Goal: Task Accomplishment & Management: Complete application form

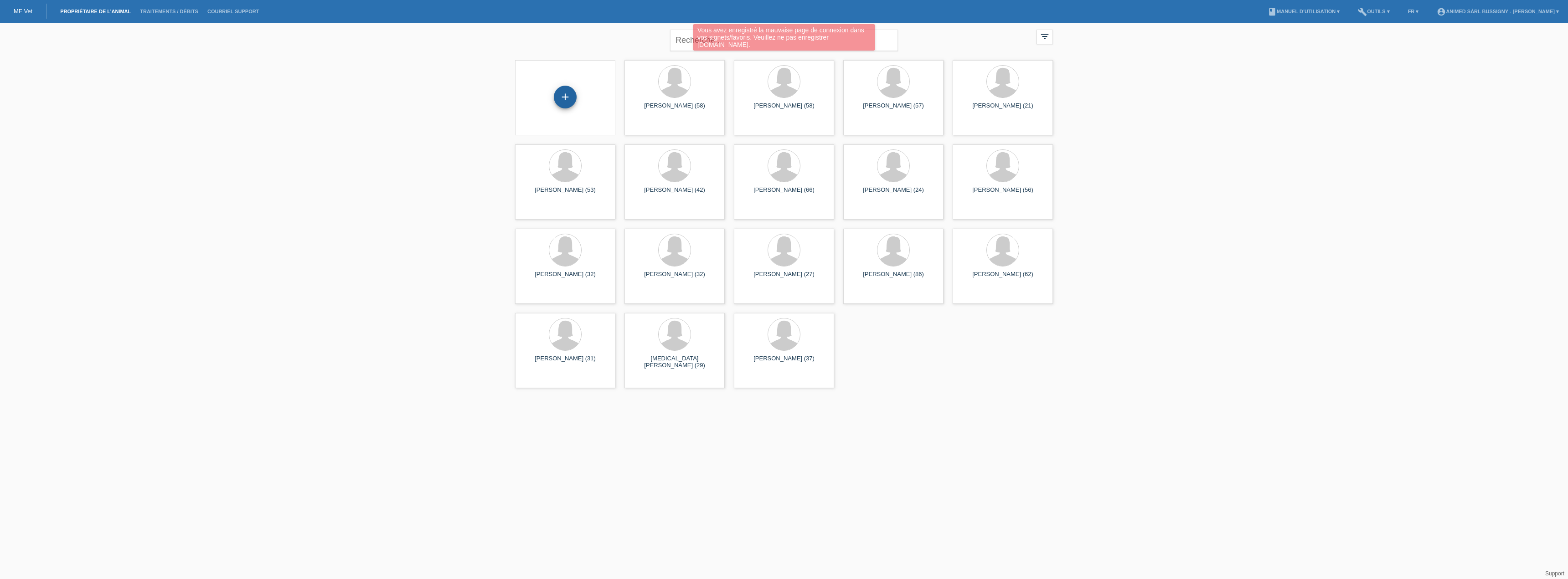
click at [556, 92] on div "+" at bounding box center [565, 97] width 23 height 23
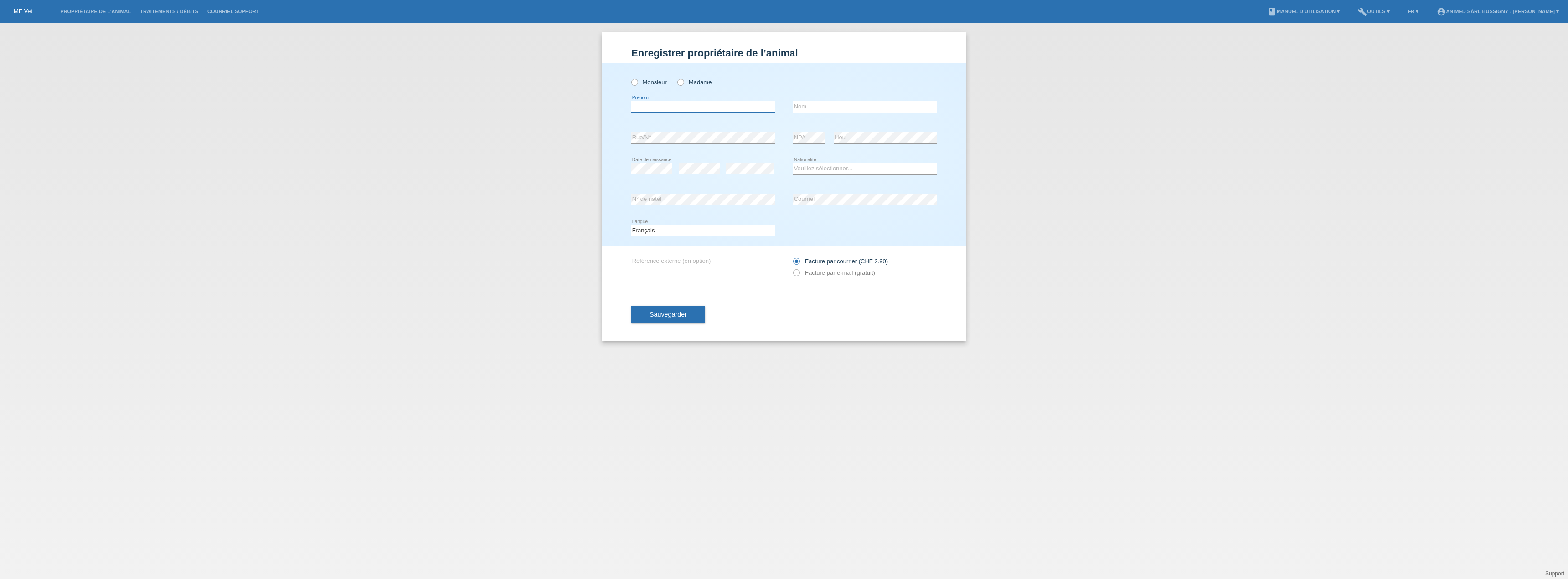
click at [673, 107] on input "text" at bounding box center [703, 106] width 144 height 12
click at [691, 104] on input "text" at bounding box center [703, 106] width 144 height 12
type input "e"
type input "Rosana"
click at [855, 113] on icon at bounding box center [865, 113] width 144 height 1
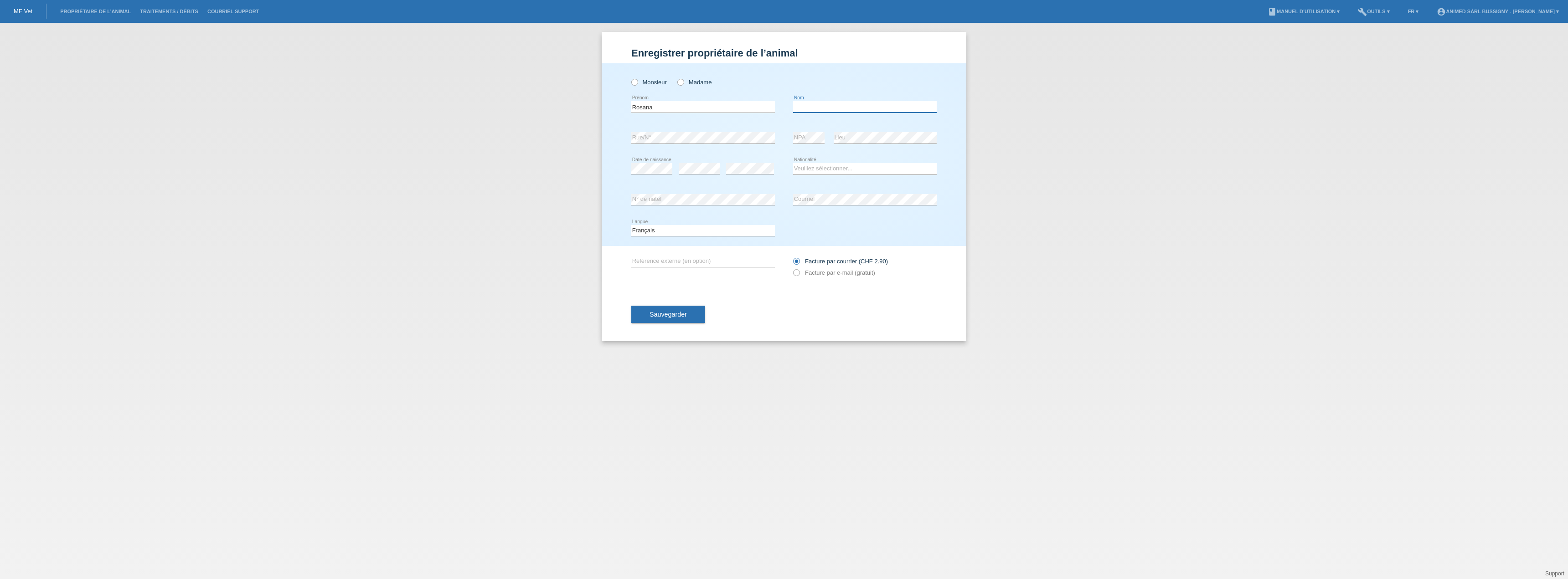
click at [854, 106] on input "text" at bounding box center [865, 106] width 144 height 12
type input "Quaresma Cabrita"
click at [842, 165] on select "Veuillez sélectionner... Suisse Allemagne Autriche Liechtenstein ------------ A…" at bounding box center [865, 168] width 144 height 11
select select "PT"
click at [793, 163] on select "Veuillez sélectionner... Suisse Allemagne Autriche Liechtenstein ------------ A…" at bounding box center [865, 168] width 144 height 11
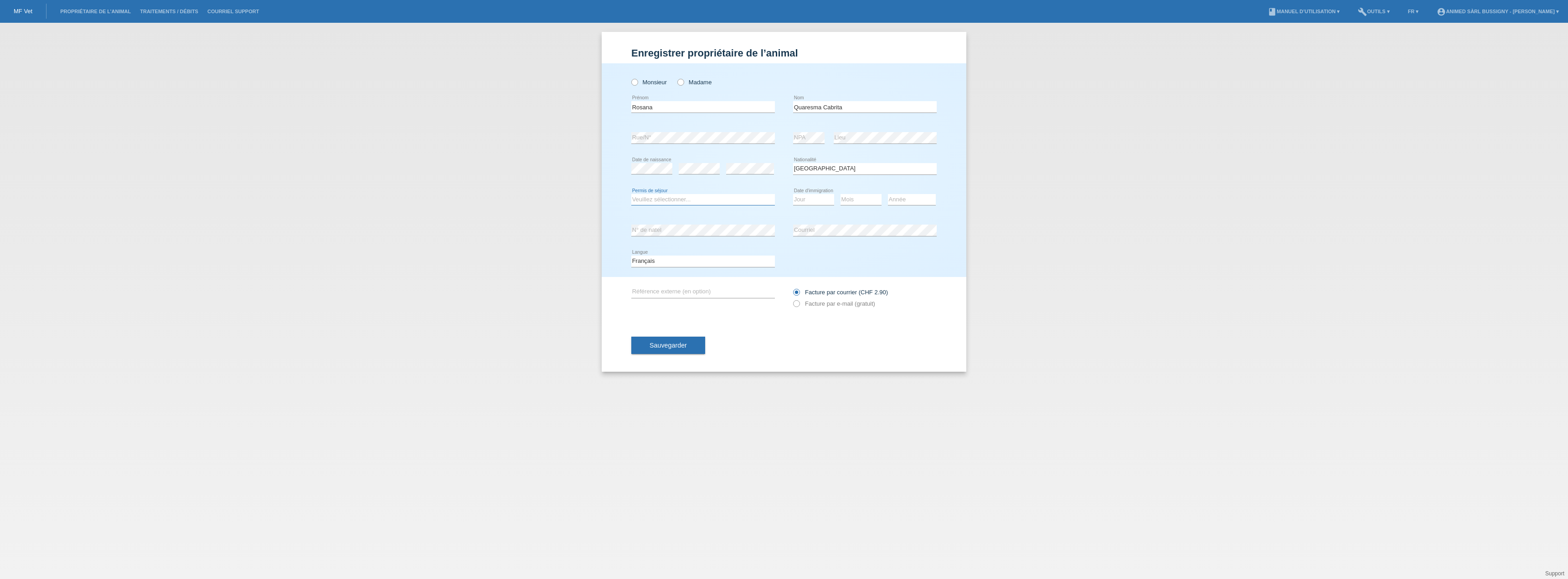
click at [734, 196] on select "Veuillez sélectionner... C B B - Statut de réfugié Autre" at bounding box center [703, 199] width 144 height 11
click at [806, 202] on select "Jour 01 02 03 04 05 06 07 08 09 10 11" at bounding box center [813, 199] width 41 height 11
click at [676, 345] on span "Sauvegarder" at bounding box center [668, 345] width 37 height 7
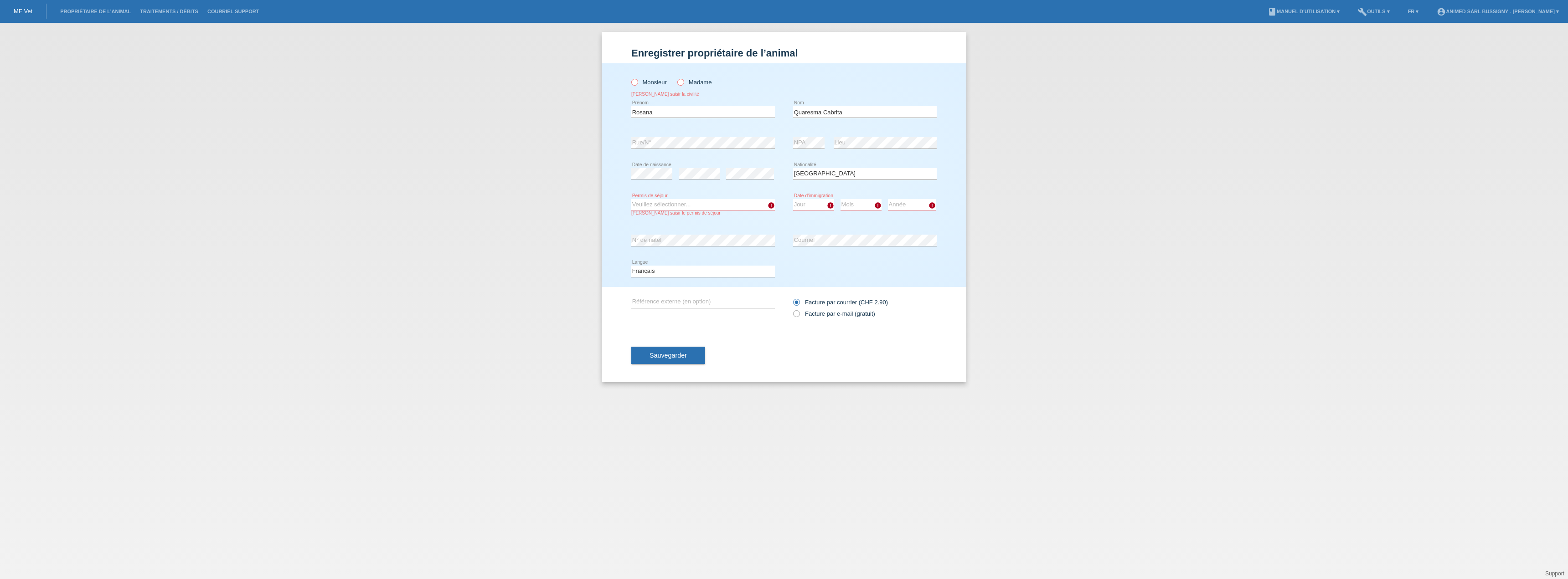
click at [709, 206] on select "Veuillez sélectionner... C B B - Statut de réfugié Autre" at bounding box center [703, 204] width 144 height 11
click at [813, 202] on select "Jour 01 02 03 04 05 06 07 08 09 10 11" at bounding box center [813, 204] width 41 height 11
select select "15"
click at [793, 199] on select "Jour 01 02 03 04 05 06 07 08 09 10 11" at bounding box center [813, 204] width 41 height 11
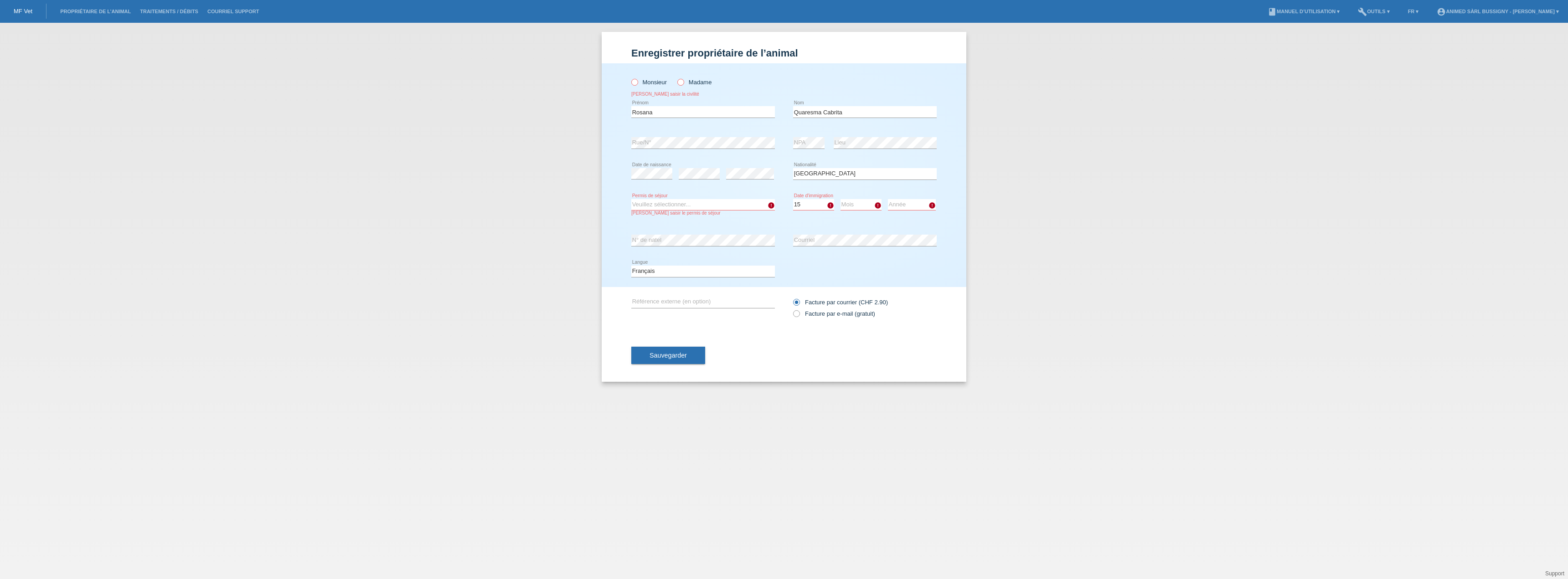
click at [870, 207] on select "Mois 01 02 03 04 05 06 07 08 09 10 11" at bounding box center [861, 204] width 41 height 11
select select "10"
click at [841, 199] on select "Mois 01 02 03 04 05 06 07 08 09 10 11" at bounding box center [861, 204] width 41 height 11
click at [902, 202] on select "Année 2025 2024 2023 2022 2021 2020 2019 2018 2017 2016 2015 2014 2013 2012 201…" at bounding box center [912, 204] width 48 height 11
select select "1992"
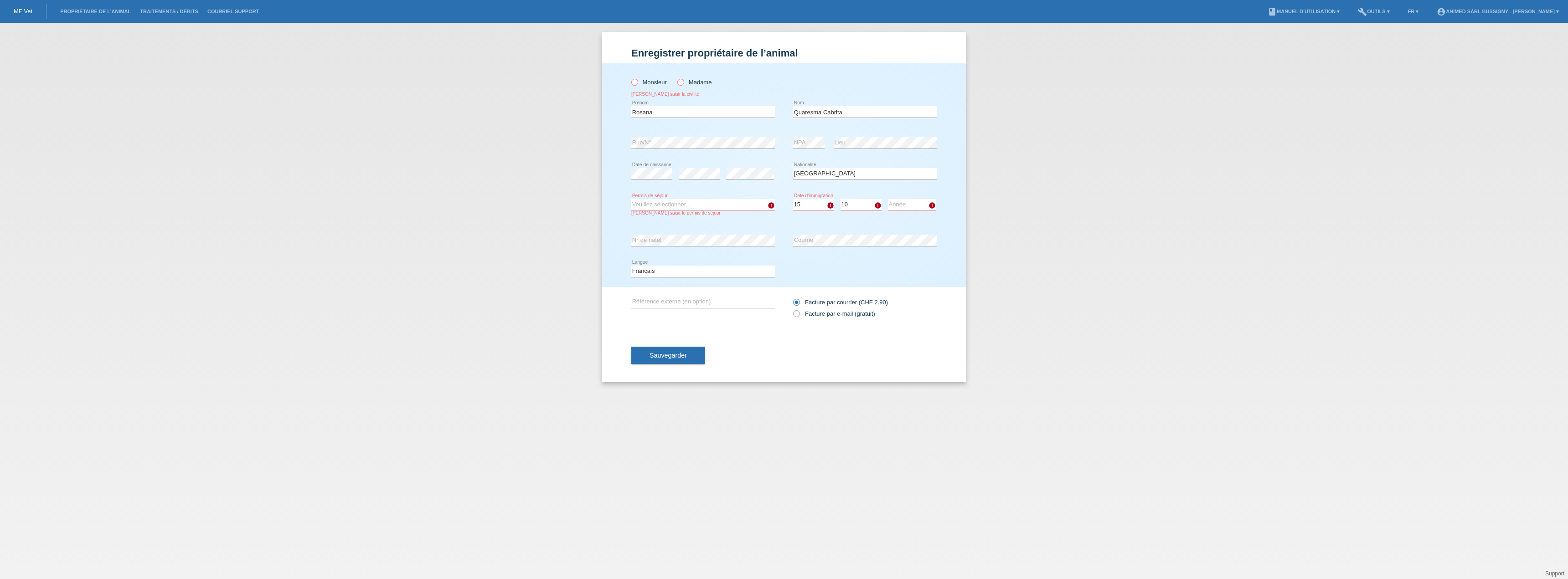
click at [888, 199] on select "Année 2025 2024 2023 2022 2021 2020 2019 2018 2017 2016 2015 2014 2013 2012 201…" at bounding box center [912, 204] width 48 height 11
click at [704, 203] on select "Veuillez sélectionner... C B B - Statut de réfugié Autre" at bounding box center [703, 204] width 144 height 11
select select "B"
click at [631, 199] on select "Veuillez sélectionner... C B B - Statut de réfugié Autre" at bounding box center [703, 204] width 144 height 11
click at [676, 355] on span "Sauvegarder" at bounding box center [668, 355] width 37 height 7
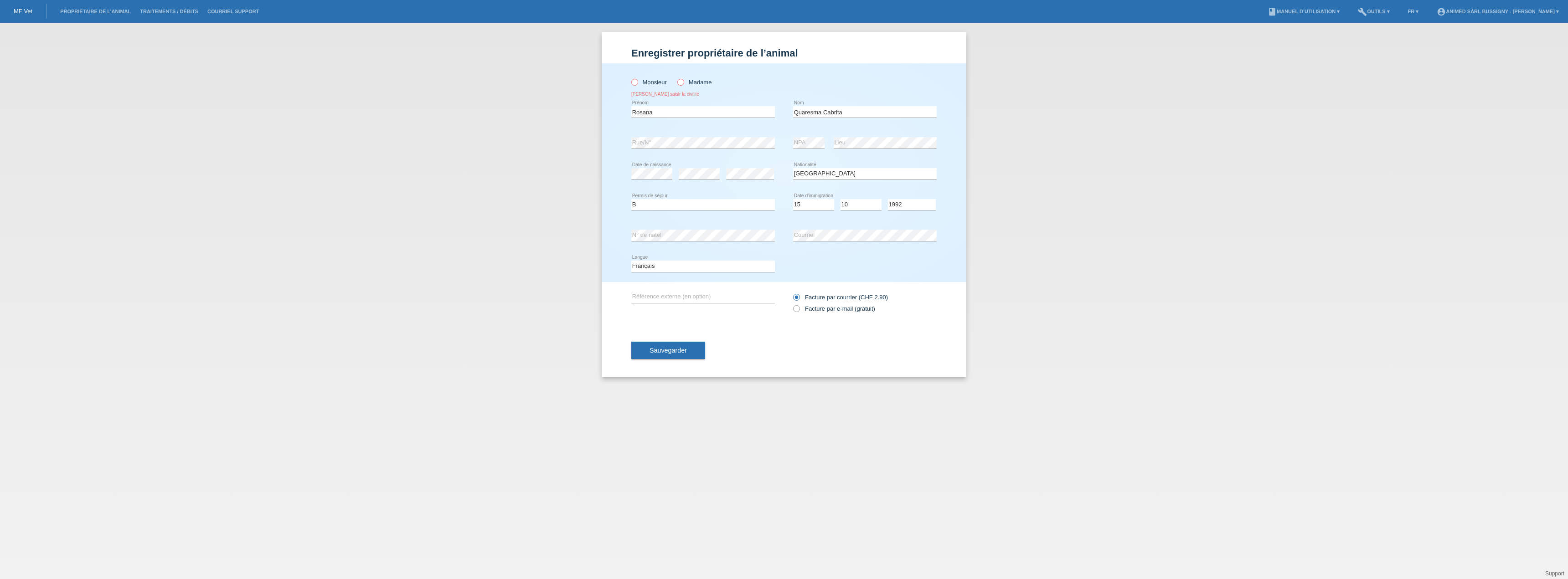
click at [676, 77] on icon at bounding box center [676, 77] width 0 height 0
click at [681, 83] on input "Madame" at bounding box center [681, 82] width 6 height 6
radio input "true"
click at [800, 308] on label "Facture par e-mail (gratuit)" at bounding box center [834, 308] width 82 height 7
click at [799, 308] on input "Facture par e-mail (gratuit)" at bounding box center [796, 311] width 6 height 12
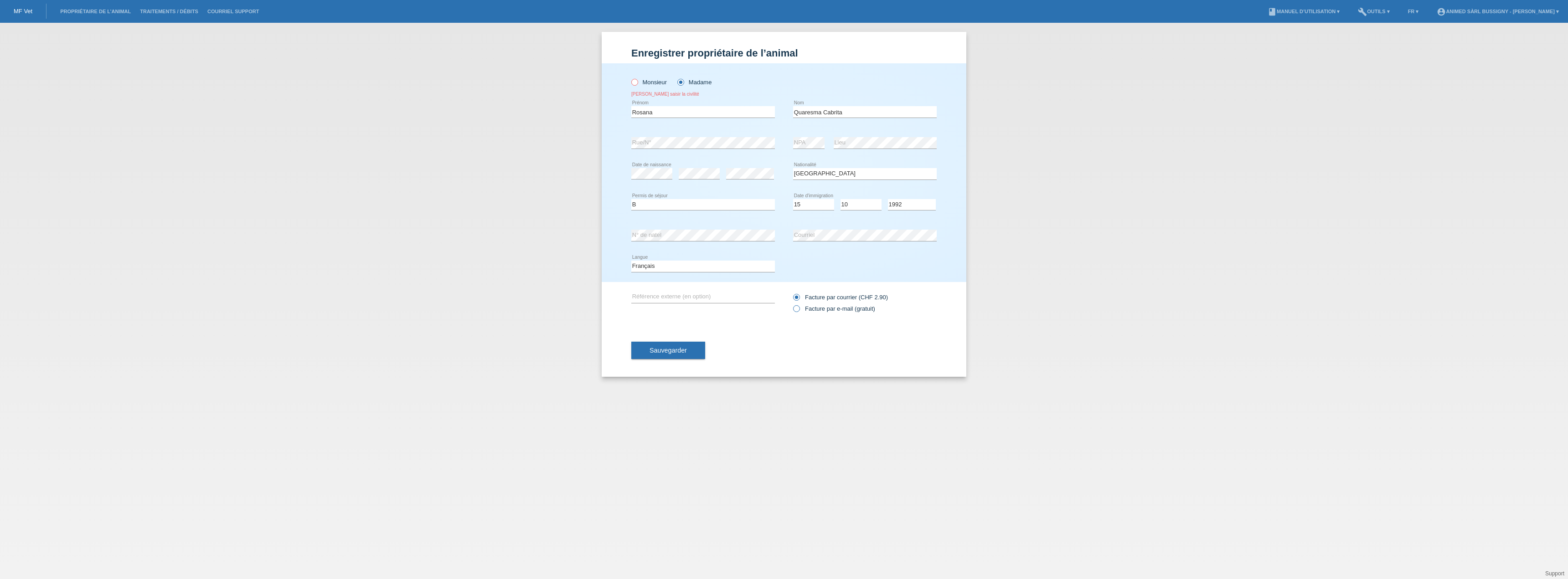
radio input "true"
click at [680, 355] on button "Sauvegarder" at bounding box center [668, 350] width 74 height 17
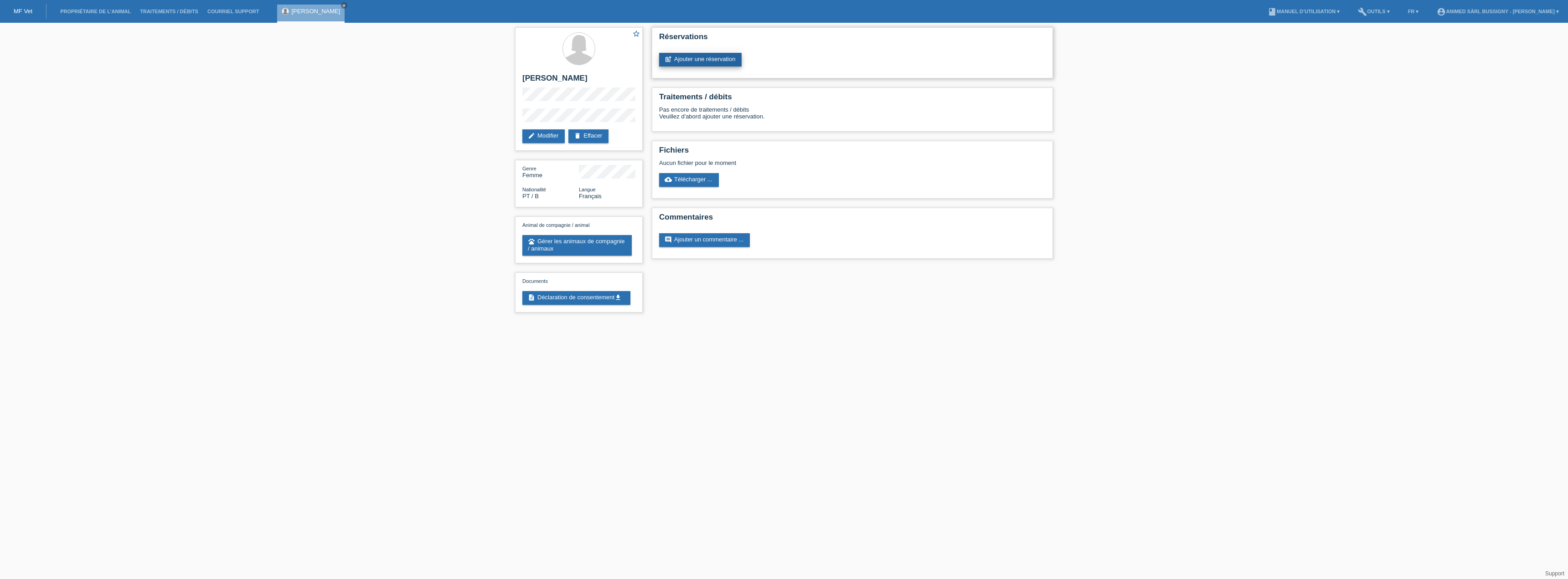
click at [690, 63] on link "post_add Ajouter une réservation" at bounding box center [701, 60] width 83 height 13
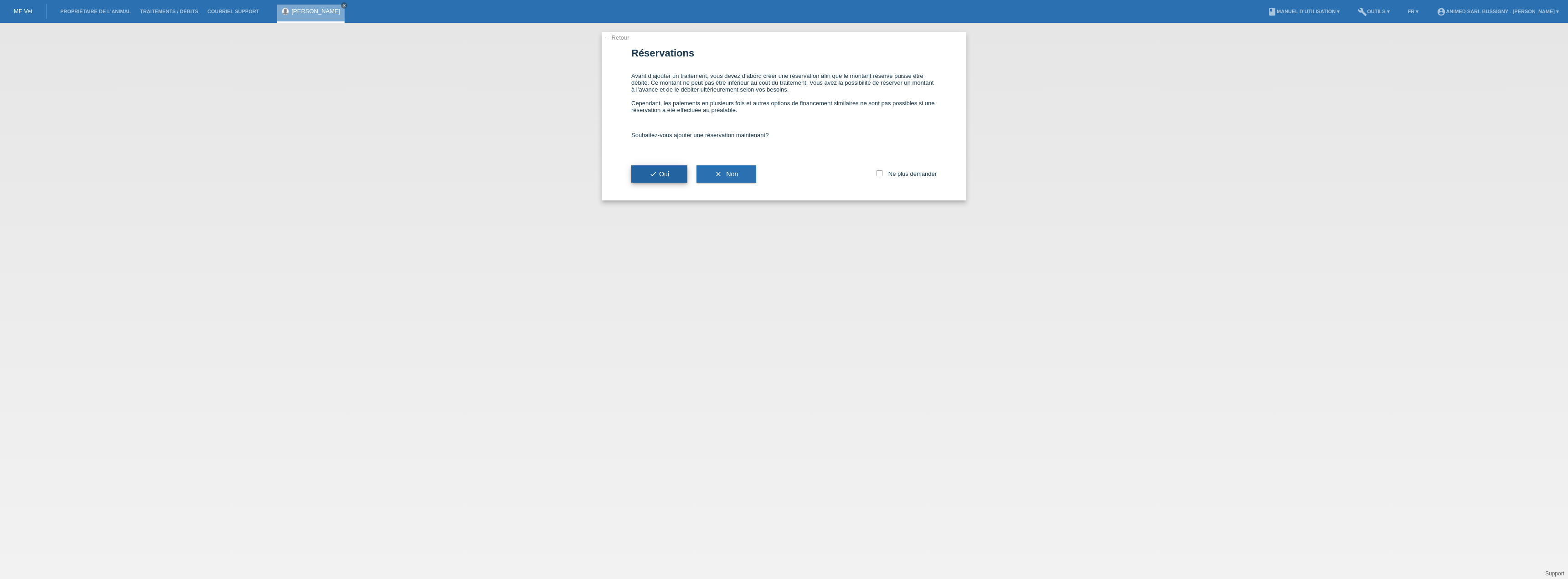
click at [673, 176] on button "check Oui" at bounding box center [659, 174] width 56 height 17
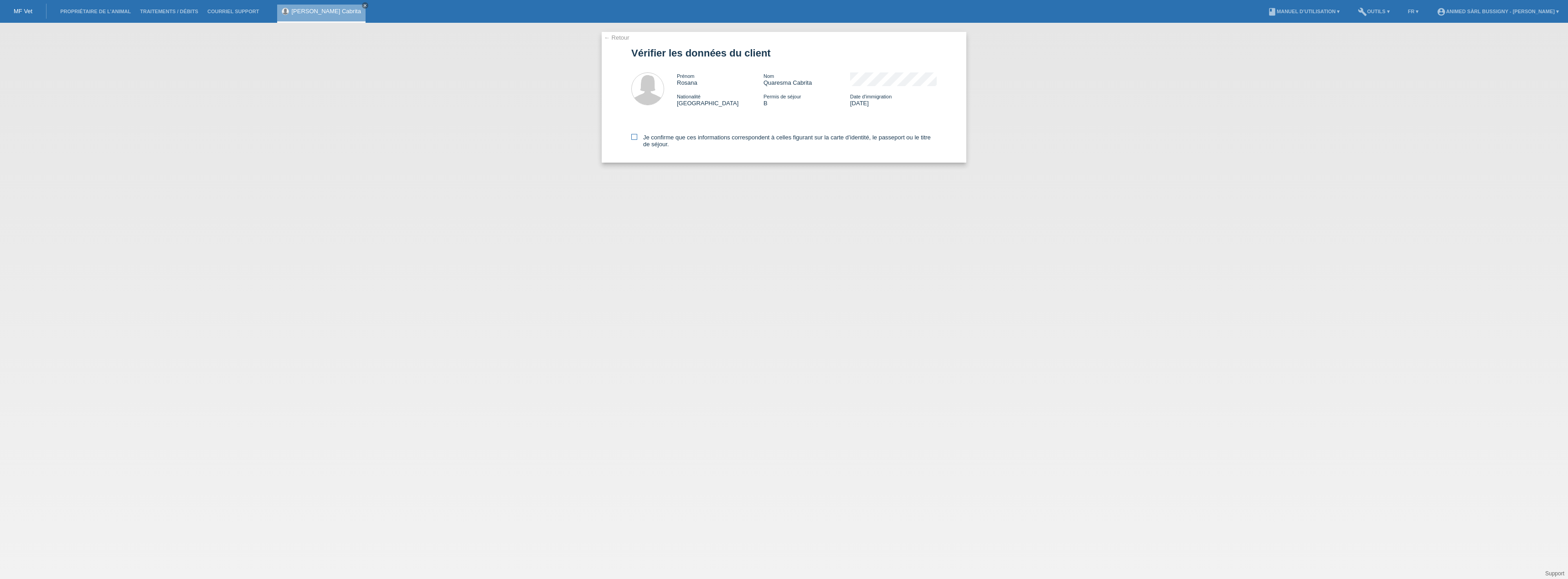
click at [631, 138] on icon at bounding box center [634, 137] width 6 height 6
click at [631, 138] on input "Je confirme que ces informations correspondent à celles figurant sur la carte d…" at bounding box center [634, 137] width 6 height 6
checkbox input "true"
click at [620, 40] on link "← Retour" at bounding box center [617, 37] width 26 height 7
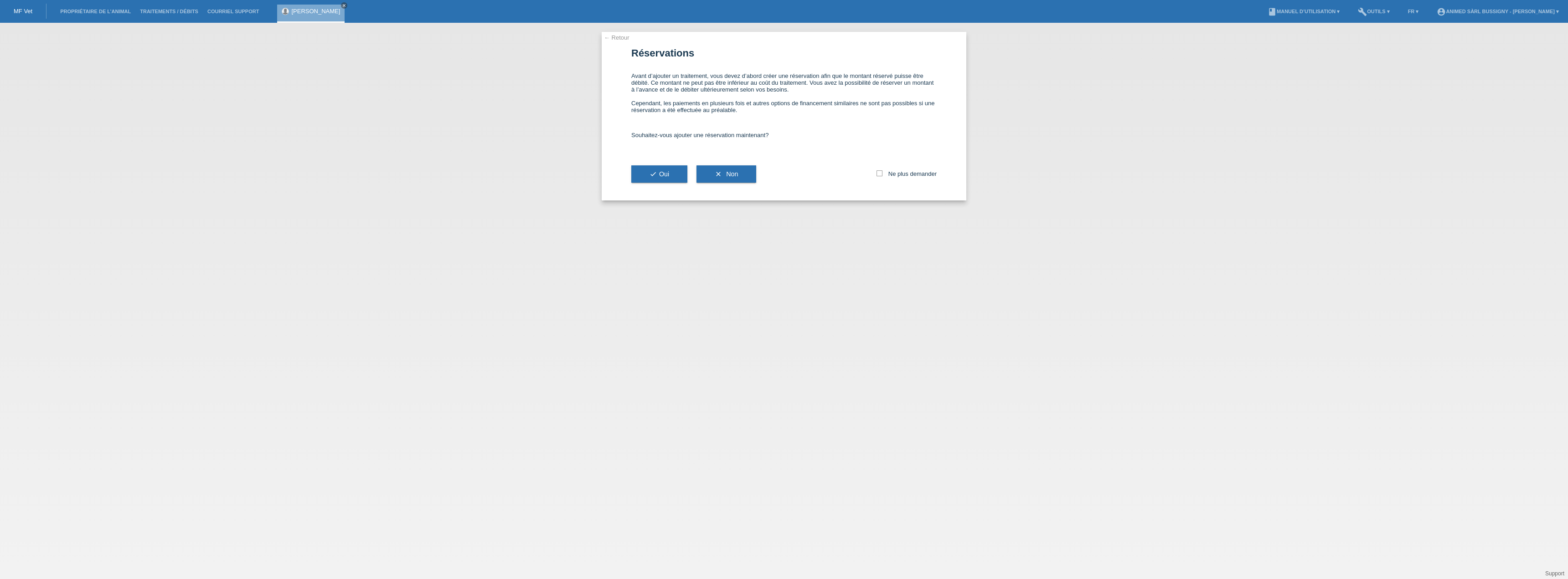
click at [617, 38] on link "← Retour" at bounding box center [617, 37] width 26 height 7
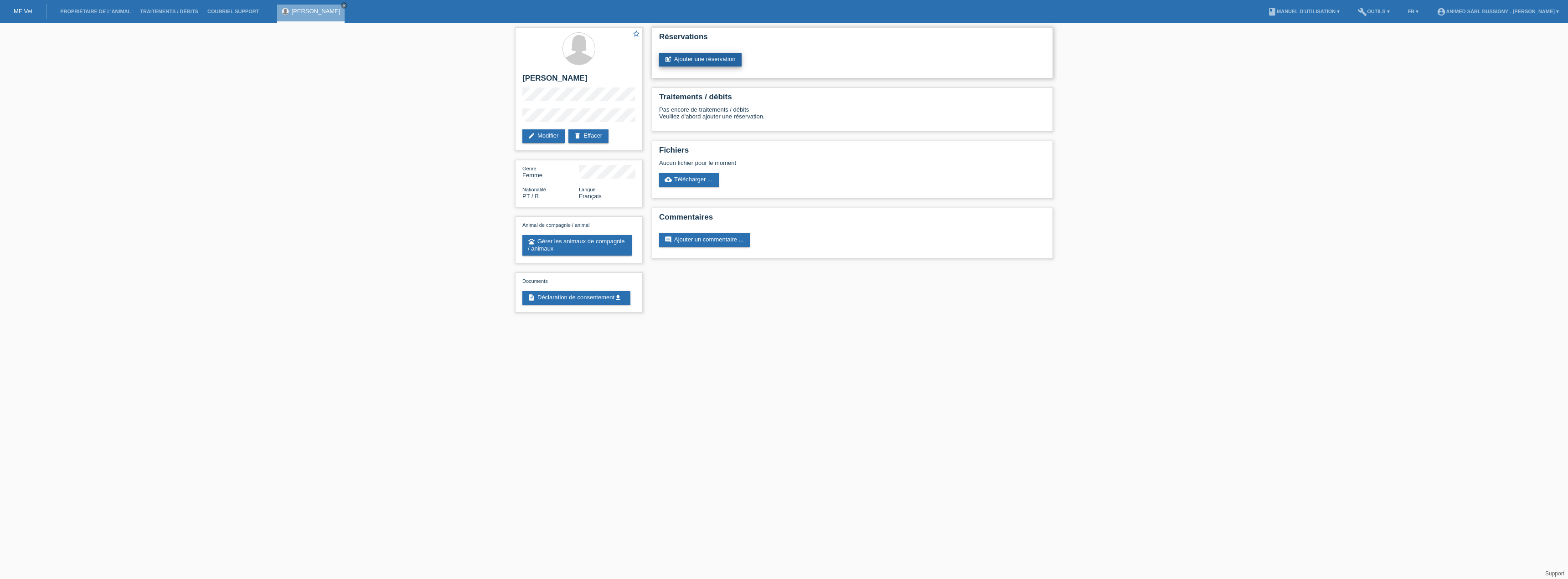
click at [729, 63] on link "post_add Ajouter une réservation" at bounding box center [701, 60] width 83 height 13
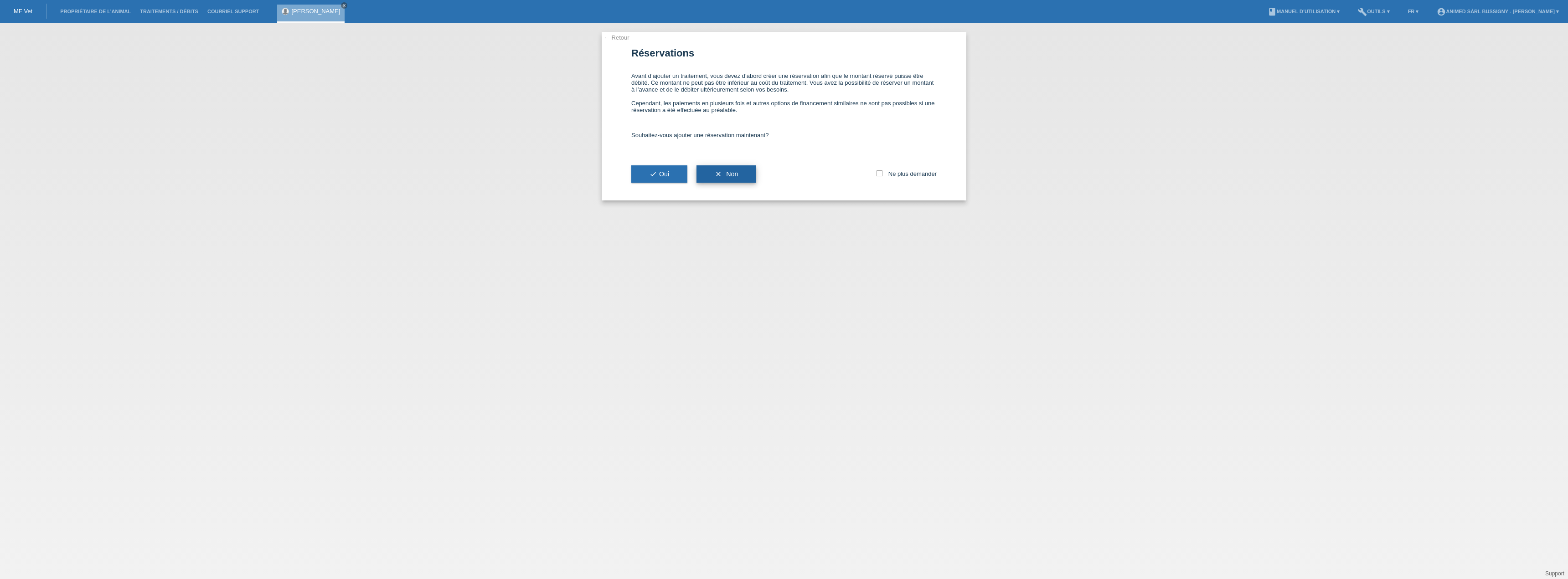
click at [723, 171] on button "clear Non" at bounding box center [726, 174] width 60 height 17
